Goal: Information Seeking & Learning: Learn about a topic

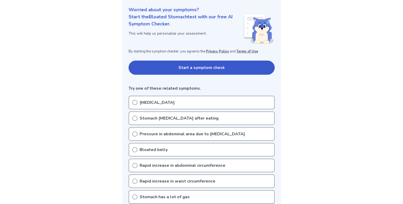
scroll to position [62, 0]
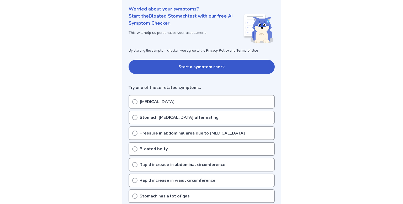
click at [163, 104] on div "Bloating" at bounding box center [202, 102] width 146 height 14
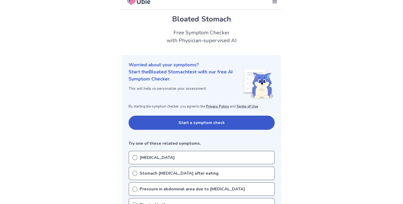
scroll to position [6, 0]
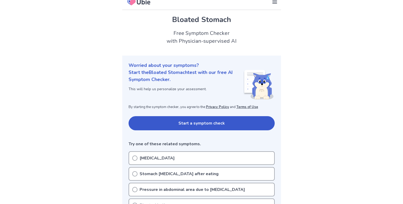
click at [168, 161] on div "Bloating" at bounding box center [202, 158] width 146 height 14
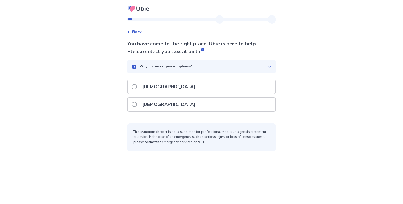
click at [166, 104] on div "Female" at bounding box center [202, 104] width 148 height 13
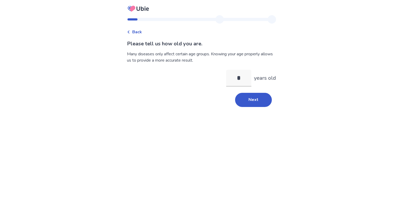
type input "**"
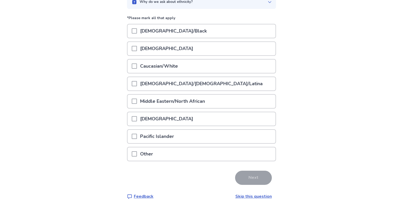
scroll to position [58, 0]
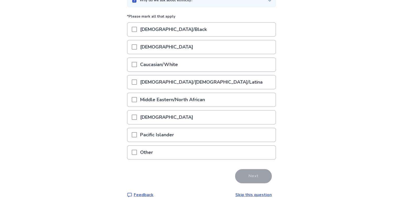
click at [145, 60] on p "Caucasian/White" at bounding box center [159, 64] width 44 height 13
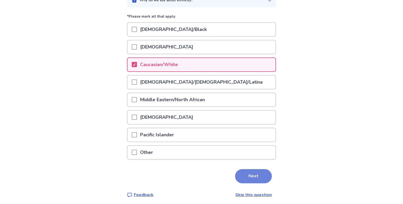
click at [253, 178] on button "Next" at bounding box center [253, 176] width 37 height 14
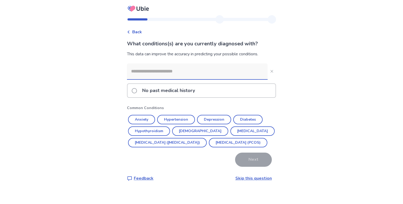
click at [166, 71] on input at bounding box center [197, 72] width 141 height 16
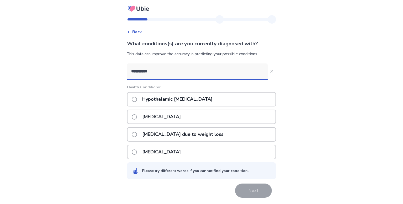
type input "**********"
click at [220, 132] on div "Amenorrhea due to weight loss" at bounding box center [201, 134] width 149 height 14
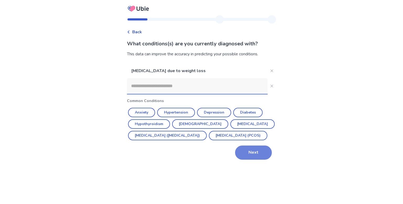
click at [247, 160] on button "Next" at bounding box center [253, 153] width 37 height 14
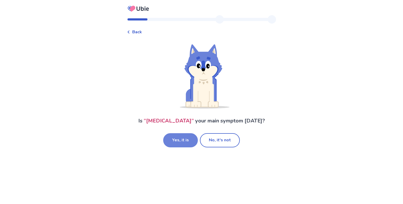
click at [170, 133] on button "Yes, it is" at bounding box center [180, 140] width 35 height 14
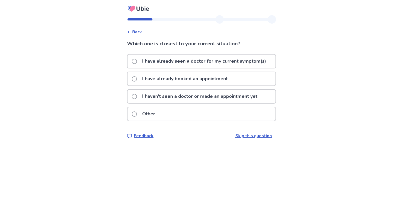
click at [137, 98] on span at bounding box center [134, 96] width 5 height 5
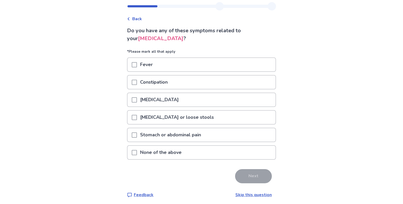
scroll to position [14, 0]
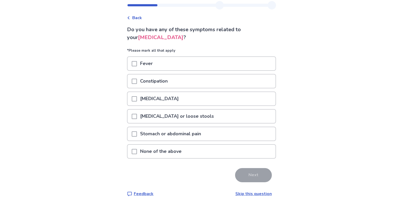
click at [137, 81] on span at bounding box center [134, 81] width 5 height 5
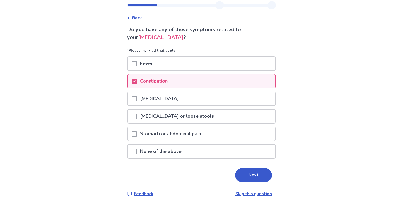
click at [133, 99] on div "Nausea or vomiting" at bounding box center [202, 98] width 148 height 13
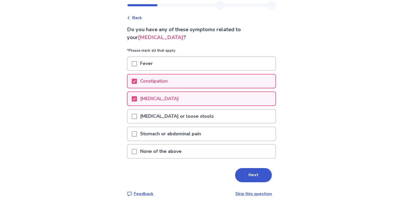
click at [145, 118] on p "Diarrhea or loose stools" at bounding box center [177, 116] width 80 height 13
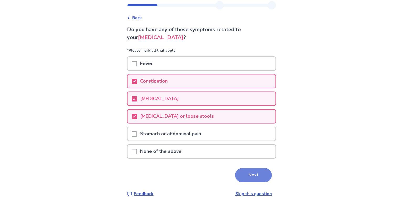
click at [240, 174] on button "Next" at bounding box center [253, 175] width 37 height 14
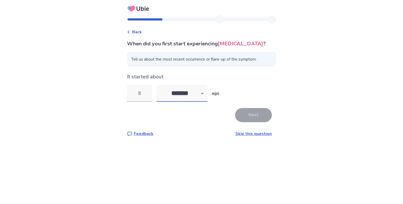
click at [195, 92] on select "******* ****** ******* ******** *******" at bounding box center [181, 93] width 51 height 17
select select "*"
click at [160, 85] on select "******* ****** ******* ******** *******" at bounding box center [181, 93] width 51 height 17
click at [140, 98] on input "tel" at bounding box center [139, 93] width 25 height 17
type input "*"
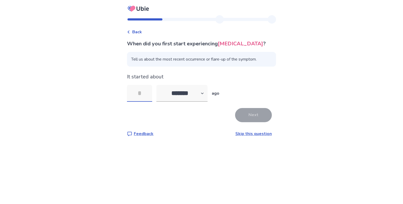
type input "*"
click at [250, 116] on button "Next" at bounding box center [253, 115] width 37 height 14
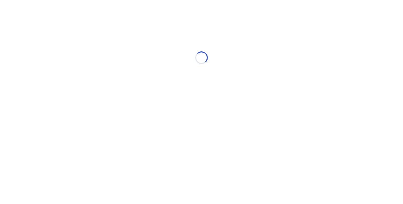
select select "*"
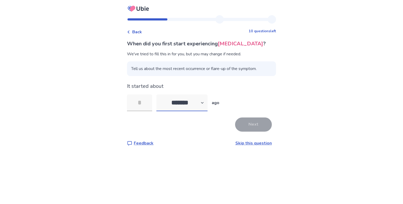
click at [171, 101] on select "******* ****** ******* ******** *******" at bounding box center [181, 103] width 51 height 17
click at [149, 102] on input "tel" at bounding box center [139, 103] width 25 height 17
type input "*"
click at [245, 125] on button "Next" at bounding box center [253, 125] width 37 height 14
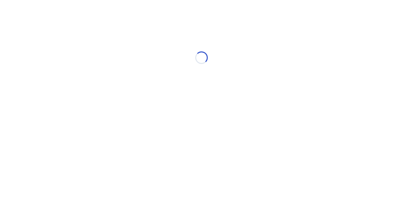
select select "*"
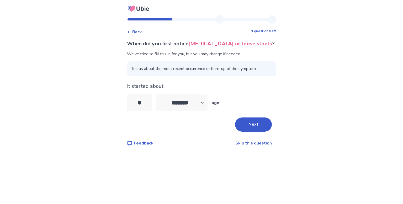
type input "*"
click at [240, 121] on button "Next" at bounding box center [253, 125] width 37 height 14
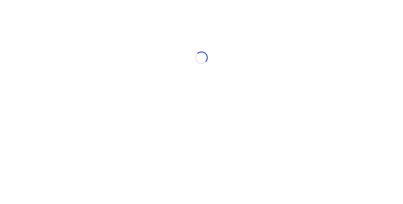
select select "*"
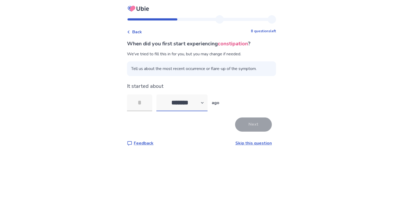
click at [173, 97] on select "******* ****** ******* ******** *******" at bounding box center [181, 103] width 51 height 17
click at [164, 102] on select "******* ****** ******* ******** *******" at bounding box center [181, 103] width 51 height 17
click at [143, 100] on input "tel" at bounding box center [139, 103] width 25 height 17
drag, startPoint x: 138, startPoint y: 70, endPoint x: 210, endPoint y: 55, distance: 73.0
click at [210, 55] on div "We've tried to fill this in for you, but you may change if needed. Tell us abou…" at bounding box center [201, 63] width 149 height 25
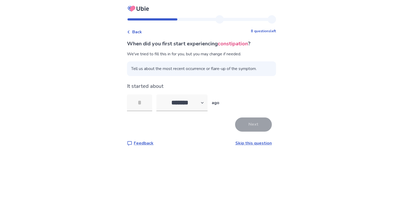
click at [113, 83] on div "Back 8 questions left When did you first start experiencing constipation ? We'v…" at bounding box center [201, 102] width 403 height 204
click at [143, 102] on input "tel" at bounding box center [139, 103] width 25 height 17
type input "*"
click at [256, 121] on button "Next" at bounding box center [253, 125] width 37 height 14
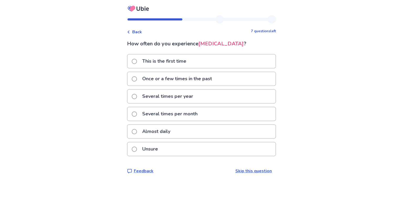
click at [141, 133] on label "Almost daily" at bounding box center [153, 131] width 42 height 13
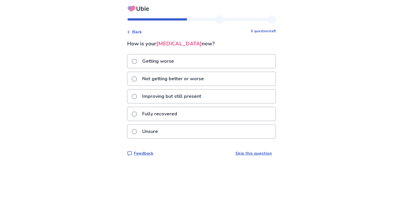
click at [140, 79] on label "Not getting better or worse" at bounding box center [169, 78] width 75 height 13
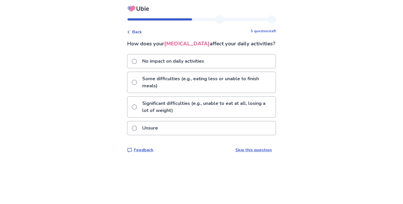
click at [156, 135] on p "Unsure" at bounding box center [150, 128] width 22 height 13
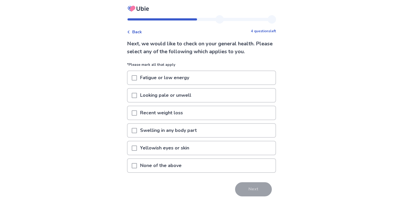
click at [137, 75] on div at bounding box center [134, 77] width 5 height 13
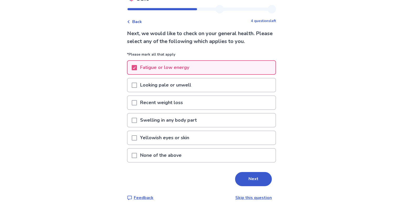
scroll to position [14, 0]
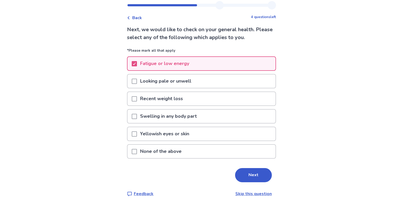
click at [135, 132] on span at bounding box center [134, 134] width 5 height 5
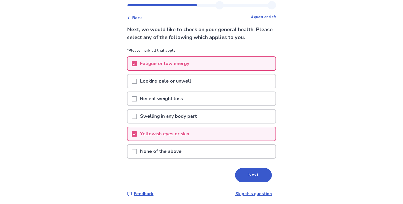
click at [192, 136] on p "Yellowish eyes or skin" at bounding box center [164, 133] width 55 height 13
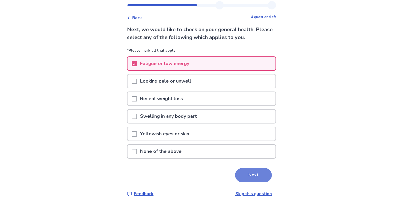
click at [241, 168] on button "Next" at bounding box center [253, 175] width 37 height 14
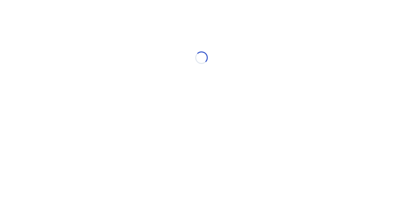
scroll to position [0, 0]
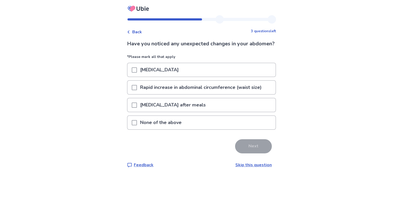
click at [137, 90] on div at bounding box center [134, 87] width 5 height 13
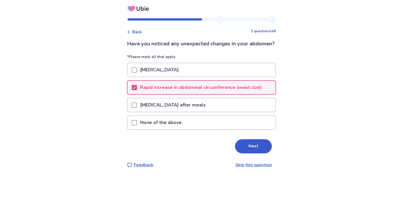
click at [160, 112] on p "Abdominal bloating after meals" at bounding box center [173, 104] width 72 height 13
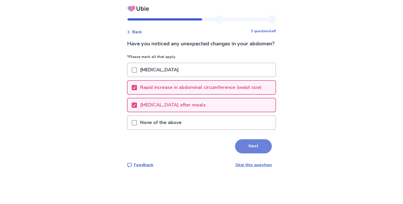
drag, startPoint x: 243, startPoint y: 153, endPoint x: 247, endPoint y: 154, distance: 4.7
click at [247, 154] on button "Next" at bounding box center [253, 146] width 37 height 14
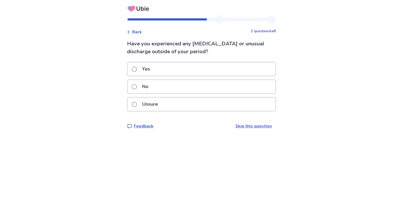
click at [136, 87] on span at bounding box center [134, 86] width 5 height 5
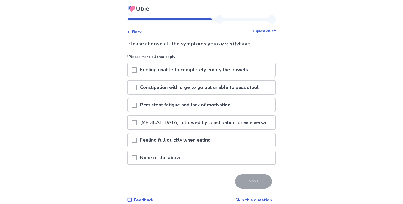
scroll to position [6, 0]
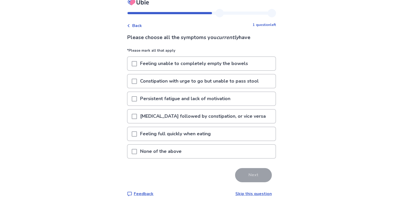
click at [137, 79] on span at bounding box center [134, 81] width 5 height 5
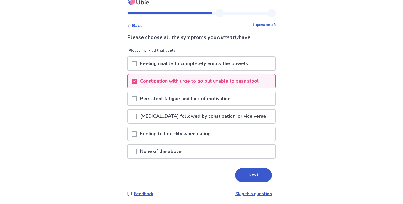
click at [145, 95] on p "Persistent fatigue and lack of motivation" at bounding box center [185, 98] width 97 height 13
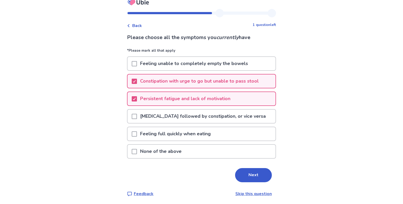
click at [158, 113] on p "Diarrhea followed by constipation, or vice versa" at bounding box center [203, 116] width 132 height 13
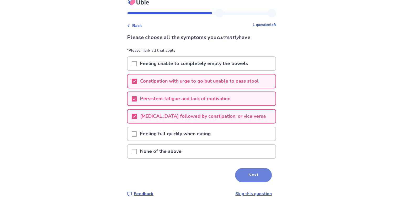
click at [246, 170] on button "Next" at bounding box center [253, 175] width 37 height 14
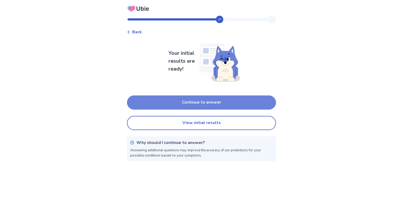
click at [185, 103] on button "Continue to answer" at bounding box center [201, 103] width 149 height 14
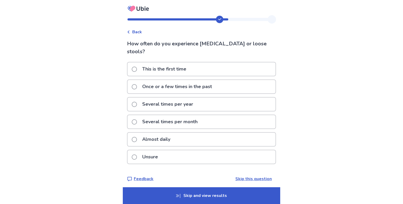
click at [162, 133] on p "Almost daily" at bounding box center [156, 139] width 34 height 13
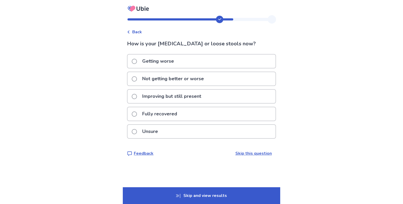
click at [141, 95] on label "Improving but still present" at bounding box center [168, 96] width 73 height 13
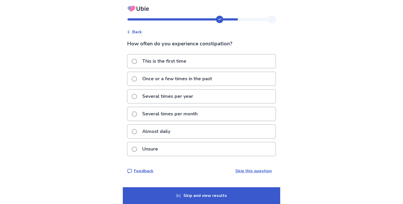
click at [148, 112] on p "Several times per month" at bounding box center [170, 113] width 62 height 13
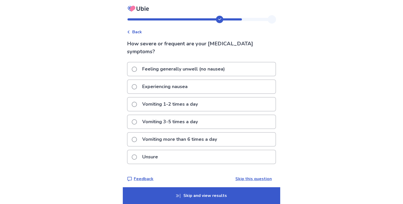
click at [163, 85] on p "Experiencing nausea" at bounding box center [165, 86] width 52 height 13
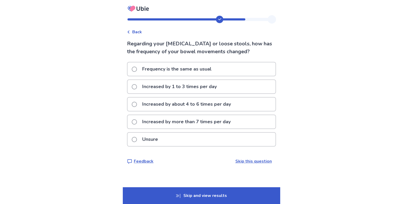
click at [143, 100] on p "Increased by about 4 to 6 times per day" at bounding box center [186, 104] width 95 height 13
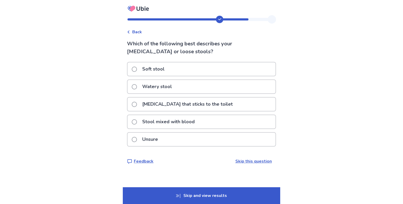
click at [142, 71] on p "Soft stool" at bounding box center [153, 68] width 29 height 13
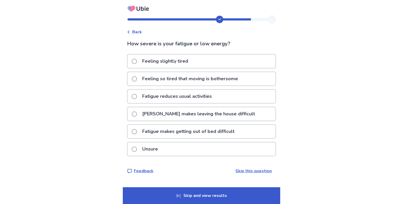
click at [153, 99] on p "Fatigue reduces usual activities" at bounding box center [177, 96] width 76 height 13
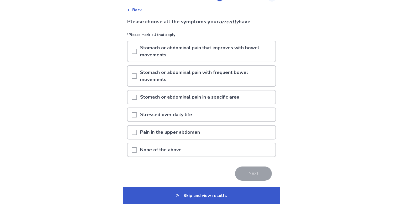
scroll to position [25, 0]
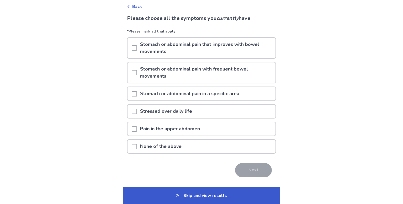
click at [145, 68] on p "Stomach or abdominal pain with frequent bowel movements" at bounding box center [206, 72] width 139 height 20
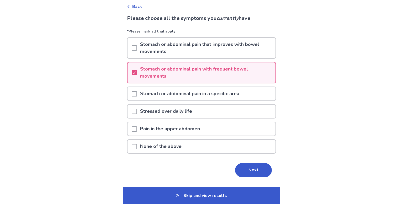
scroll to position [37, 0]
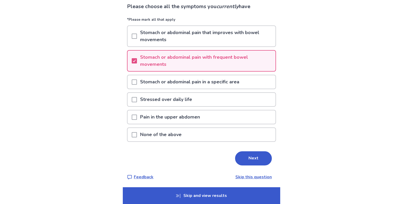
click at [156, 96] on p "Stressed over daily life" at bounding box center [166, 99] width 58 height 13
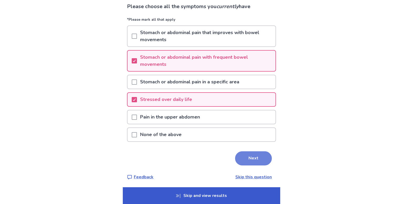
click at [243, 153] on button "Next" at bounding box center [253, 158] width 37 height 14
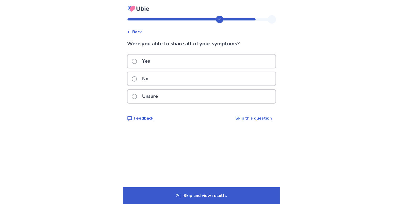
click at [149, 96] on p "Unsure" at bounding box center [150, 96] width 22 height 13
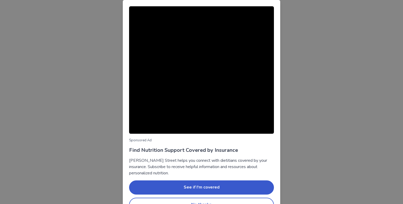
click at [81, 72] on div "Sponsored Ad Find Nutrition Support Covered by Insurance Berry Street helps you…" at bounding box center [201, 102] width 403 height 204
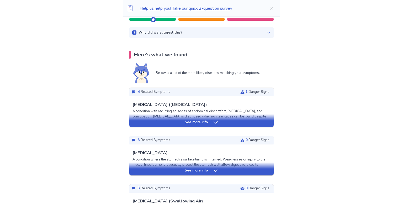
scroll to position [79, 0]
click at [246, 125] on div "See more info" at bounding box center [201, 120] width 144 height 13
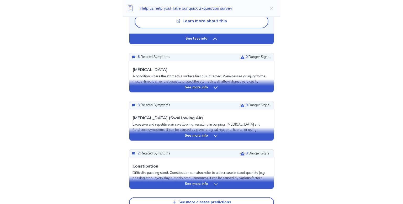
scroll to position [657, 0]
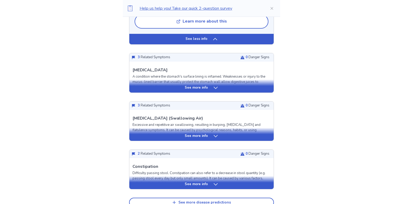
click at [187, 138] on p "See more info" at bounding box center [196, 136] width 23 height 5
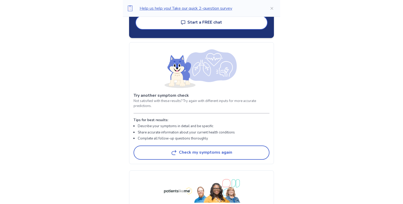
scroll to position [1714, 0]
